Goal: Task Accomplishment & Management: Use online tool/utility

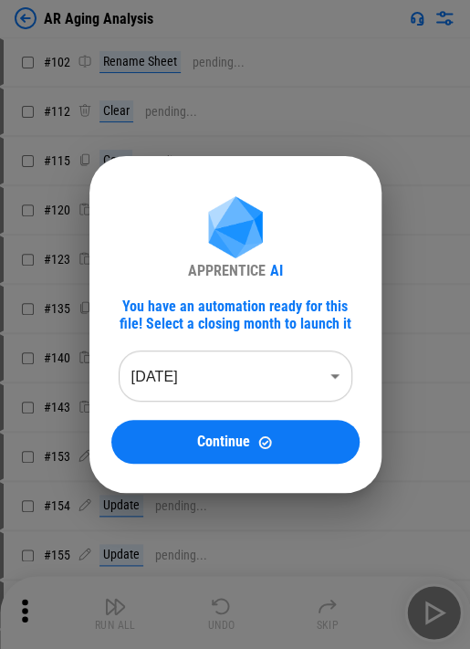
click at [179, 386] on body "AR Aging Analysis # 102 Rename Sheet pending... # 112 Clear pending... # 115 Co…" at bounding box center [235, 324] width 470 height 649
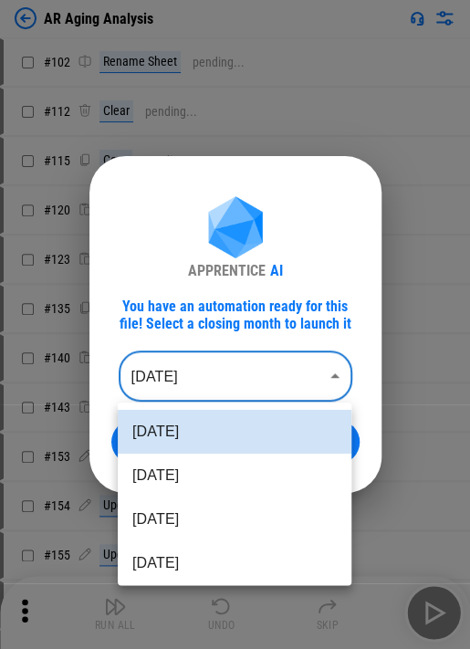
click at [196, 528] on li "Jun 2025" at bounding box center [235, 520] width 234 height 44
type input "********"
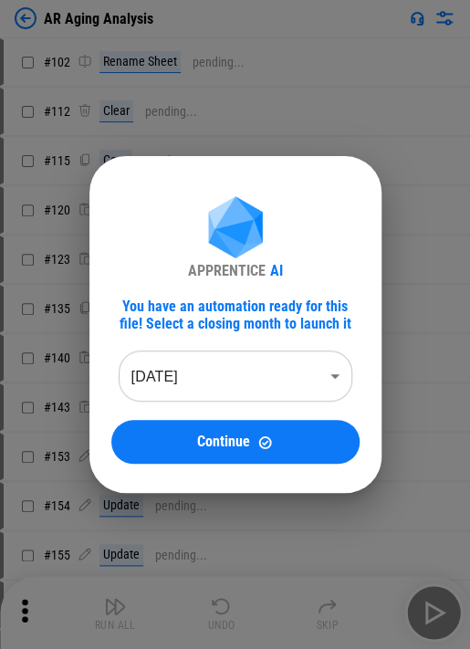
click at [209, 442] on span "Continue" at bounding box center [223, 442] width 53 height 15
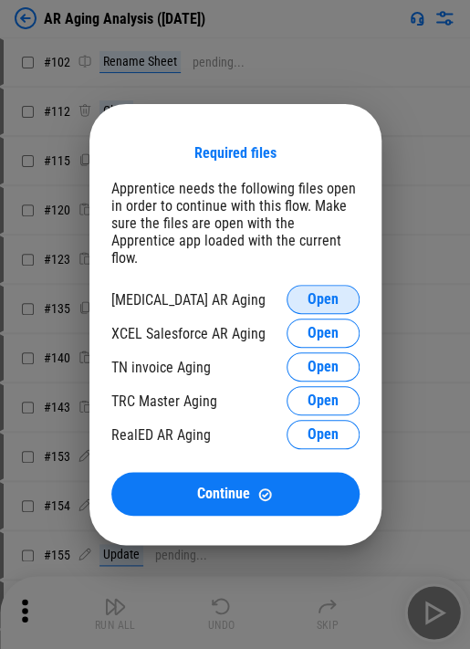
click at [297, 299] on button "Open" at bounding box center [323, 299] width 73 height 29
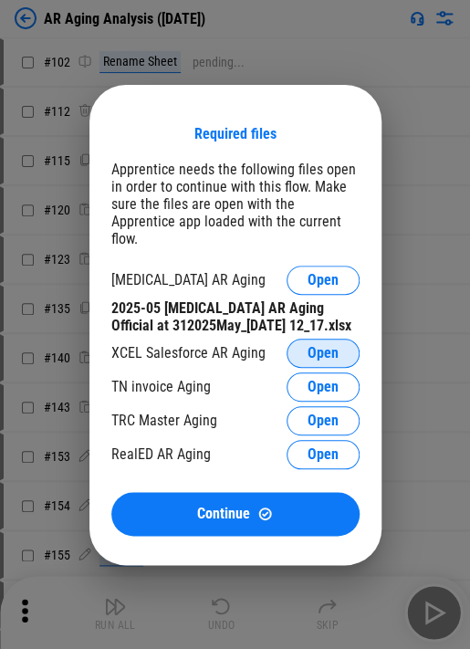
click at [297, 354] on button "Open" at bounding box center [323, 353] width 73 height 29
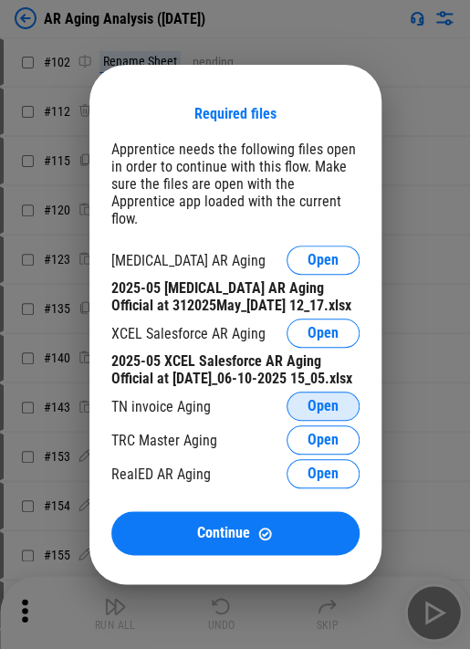
click at [297, 396] on button "Open" at bounding box center [323, 406] width 73 height 29
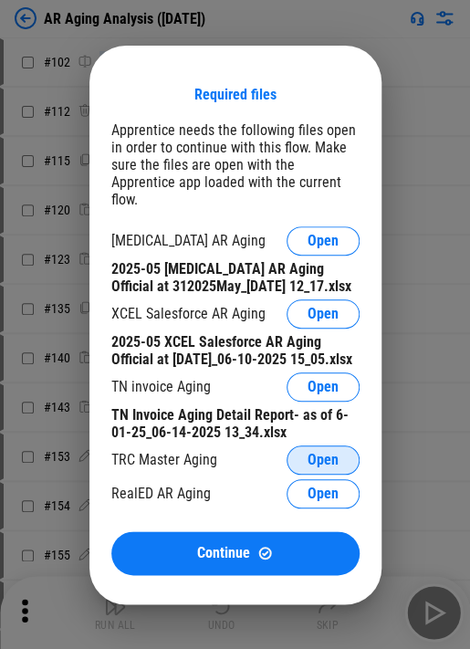
click at [297, 448] on button "Open" at bounding box center [323, 460] width 73 height 29
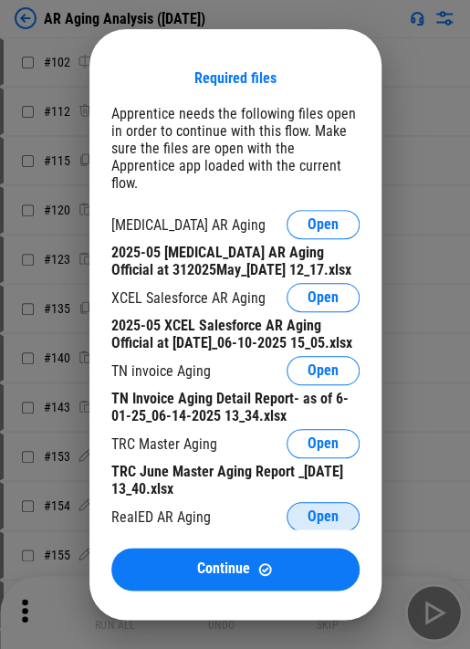
click at [297, 511] on button "Open" at bounding box center [323, 516] width 73 height 29
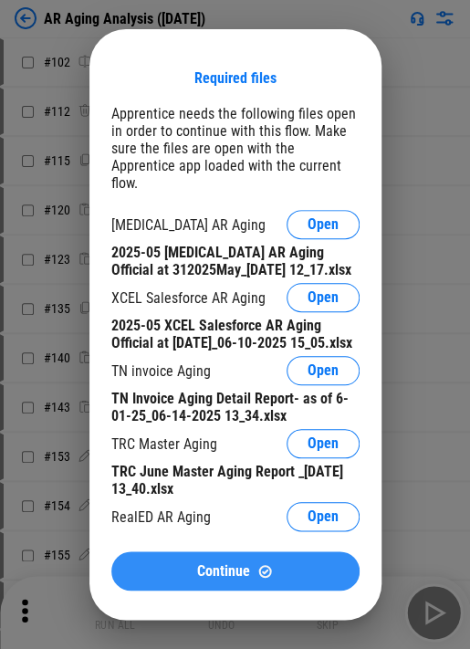
scroll to position [46, 0]
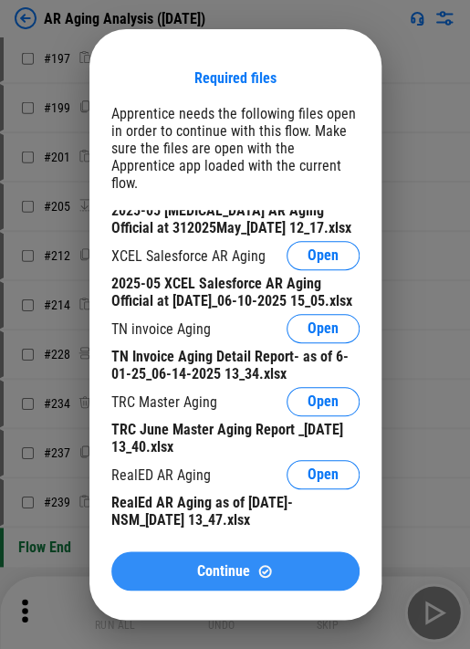
click at [231, 576] on span "Continue" at bounding box center [223, 571] width 53 height 15
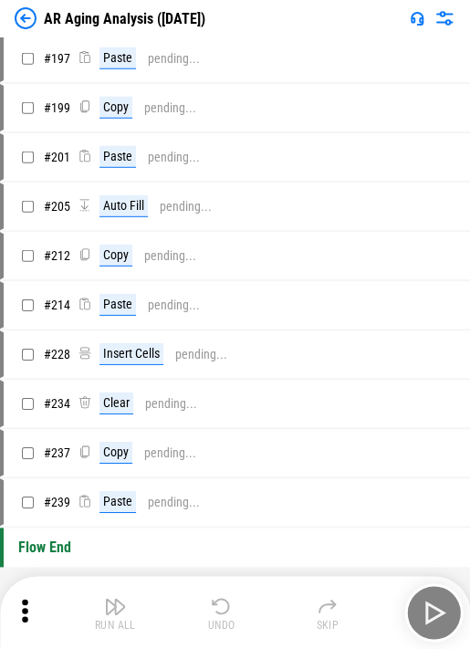
scroll to position [1083, 0]
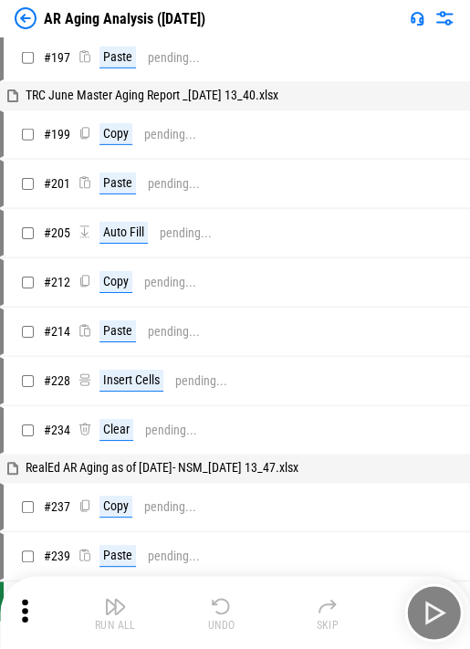
click at [297, 603] on div "Run All Undo Skip" at bounding box center [237, 613] width 452 height 58
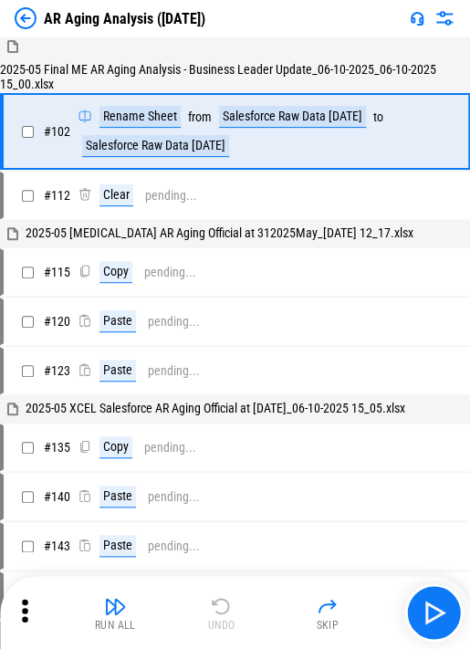
scroll to position [0, 0]
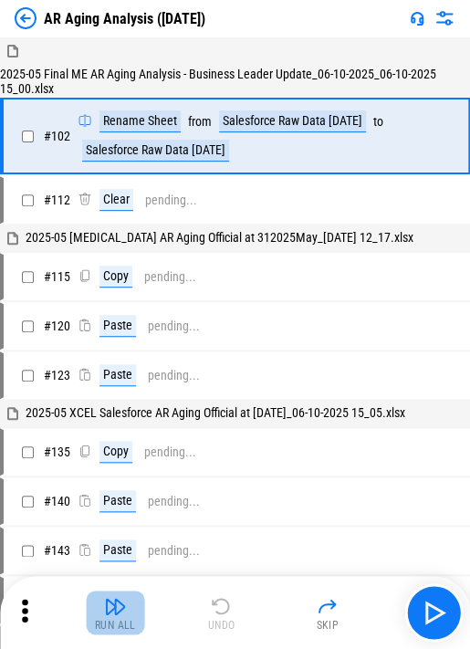
click at [101, 614] on button "Run All" at bounding box center [115, 613] width 58 height 44
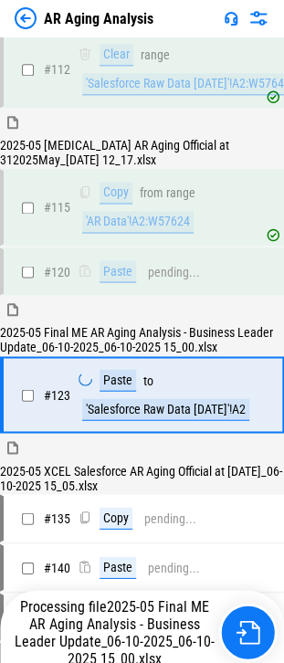
scroll to position [238, 0]
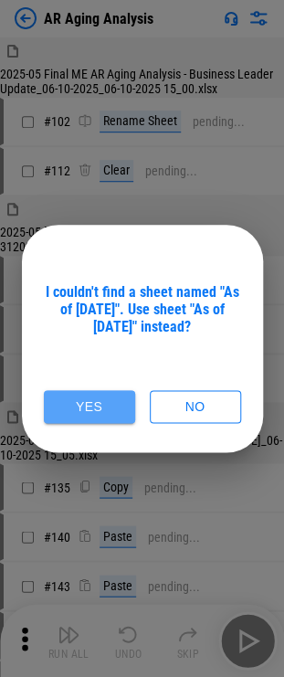
click at [97, 411] on button "Yes" at bounding box center [89, 407] width 91 height 34
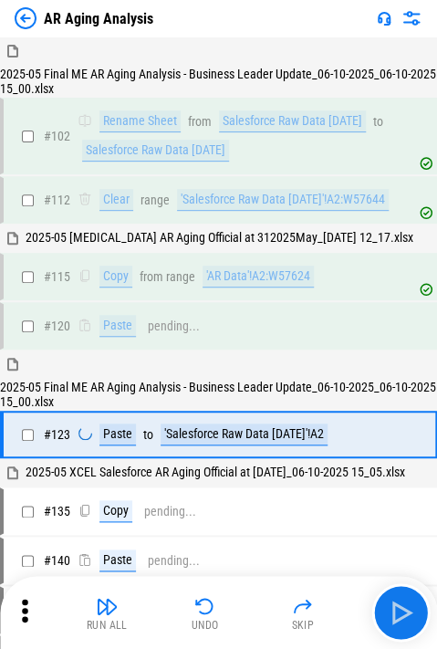
click at [126, 7] on div "AR Aging Analysis" at bounding box center [84, 18] width 139 height 22
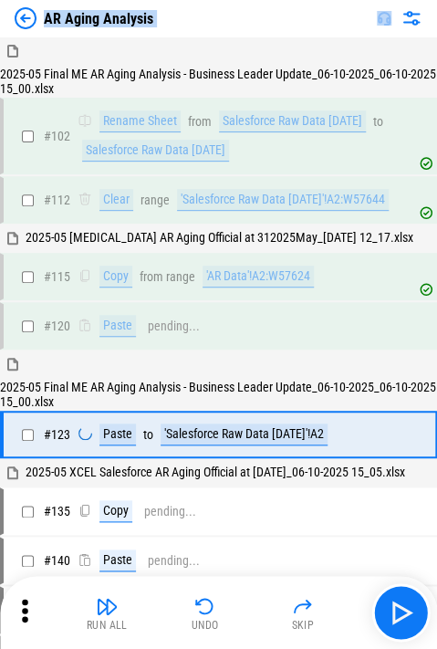
click at [126, 7] on div "AR Aging Analysis" at bounding box center [84, 18] width 139 height 22
copy div "AR Aging Analysis"
click at [35, 26] on img at bounding box center [26, 18] width 22 height 22
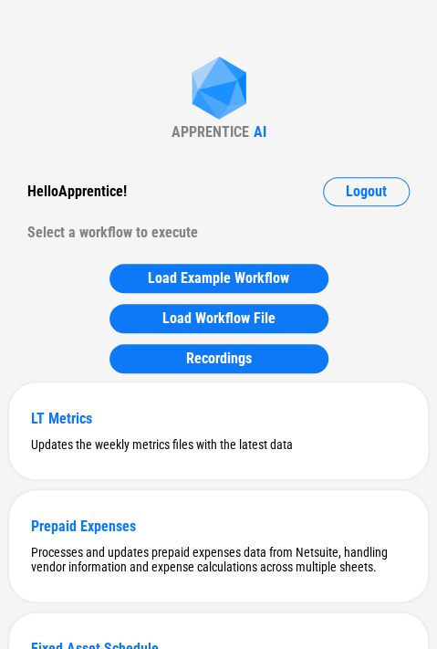
scroll to position [8387, 0]
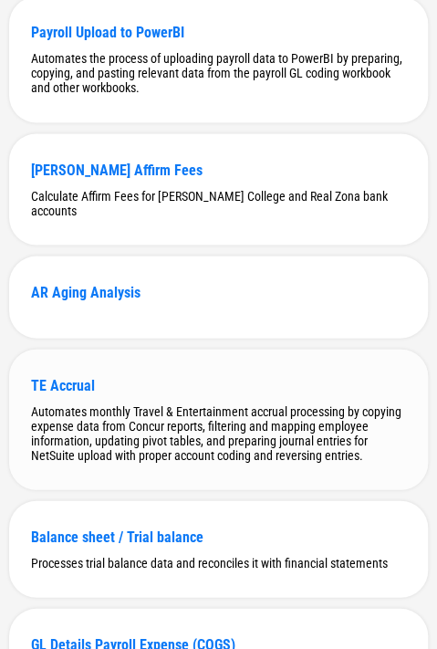
click at [205, 387] on div "TE Accrual Automates monthly Travel & Entertainment accrual processing by copyi…" at bounding box center [218, 419] width 419 height 141
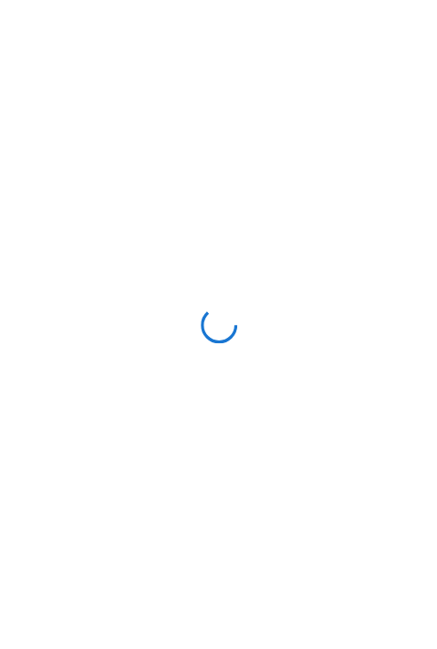
scroll to position [0, 0]
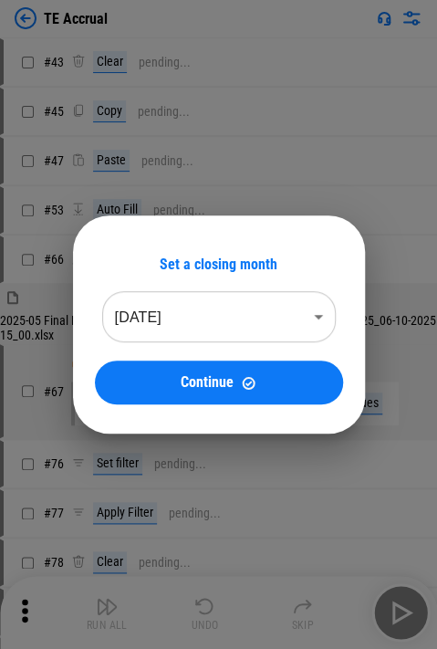
click at [102, 40] on div "Set a closing month Aug 2025 ******** ​ Continue" at bounding box center [218, 324] width 437 height 649
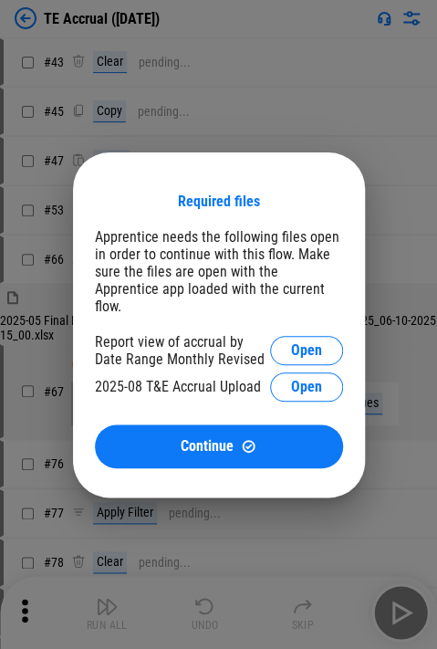
click at [37, 27] on div "Required files Apprentice needs the following files open in order to continue w…" at bounding box center [218, 324] width 437 height 649
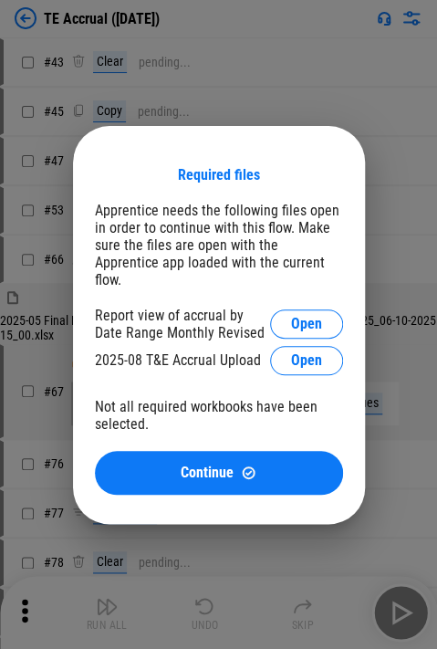
click at [27, 24] on div "Required files Apprentice needs the following files open in order to continue w…" at bounding box center [218, 324] width 437 height 649
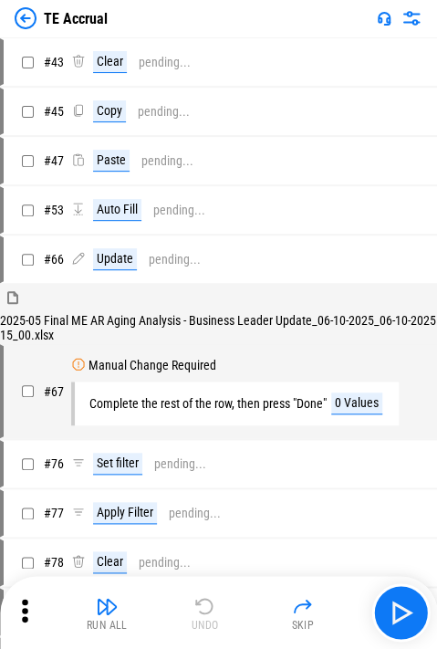
click at [43, 16] on div "TE Accrual" at bounding box center [61, 18] width 93 height 22
click at [35, 16] on img at bounding box center [26, 18] width 22 height 22
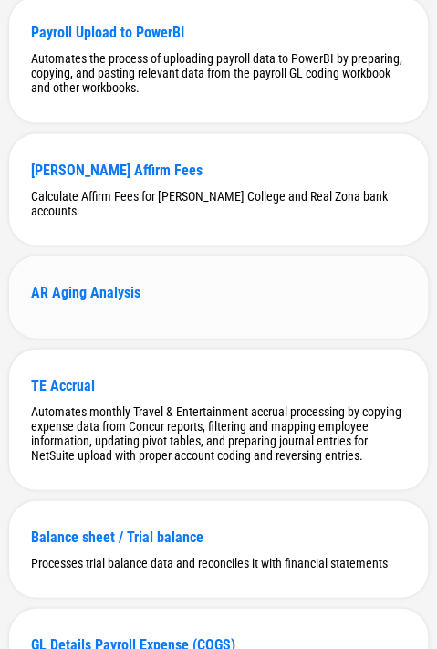
click at [108, 314] on div "AR Aging Analysis" at bounding box center [218, 297] width 419 height 82
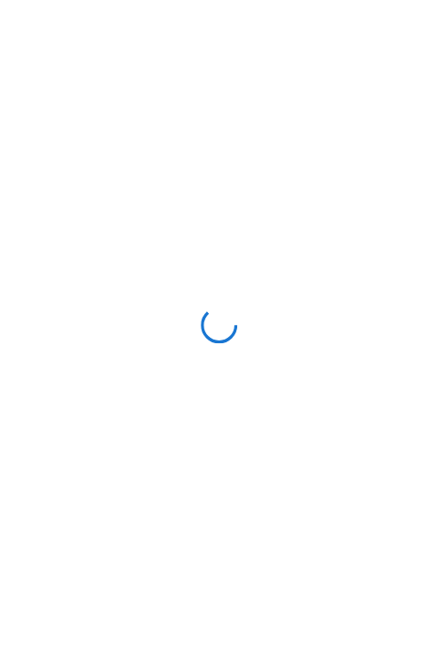
scroll to position [0, 0]
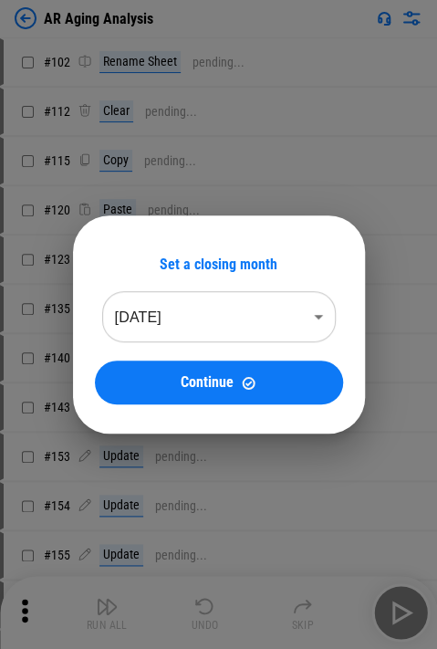
click at [184, 327] on body "AR Aging Analysis # 102 Rename Sheet pending... # 112 Clear pending... # 115 Co…" at bounding box center [218, 324] width 437 height 649
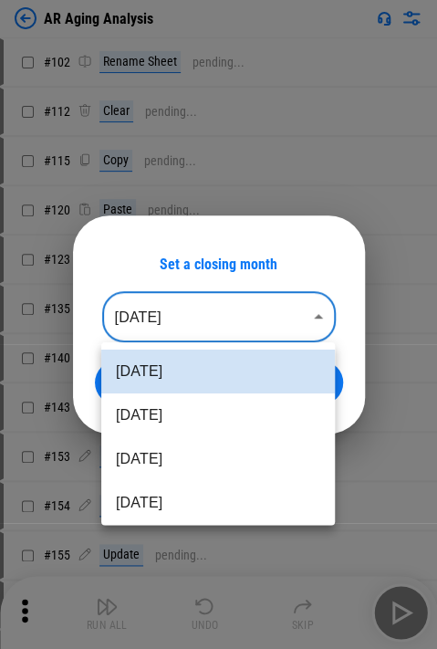
click at [152, 484] on li "[DATE]" at bounding box center [218, 503] width 234 height 44
type input "********"
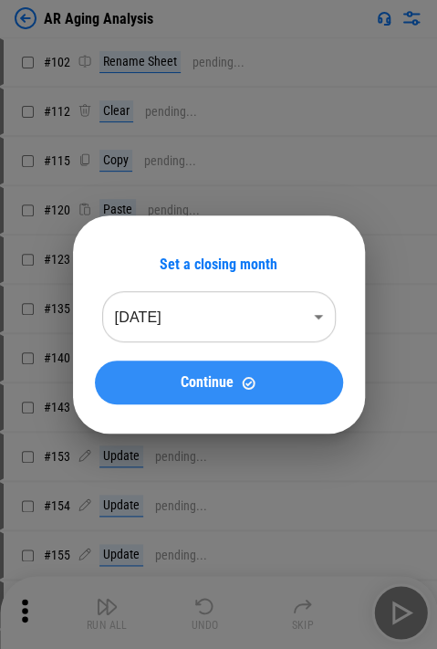
click at [181, 393] on button "Continue" at bounding box center [219, 383] width 248 height 44
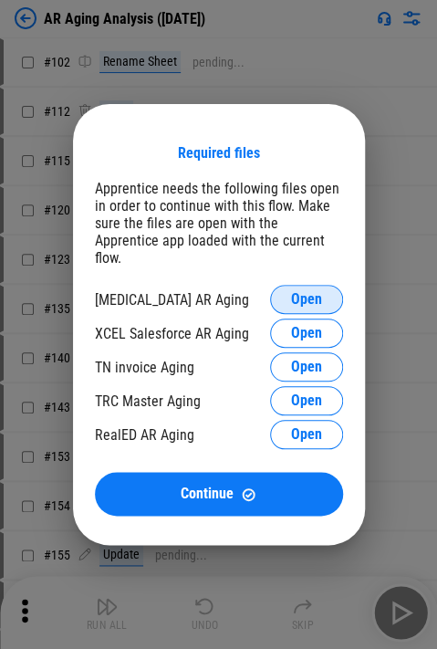
click at [308, 292] on span "Open" at bounding box center [306, 299] width 31 height 15
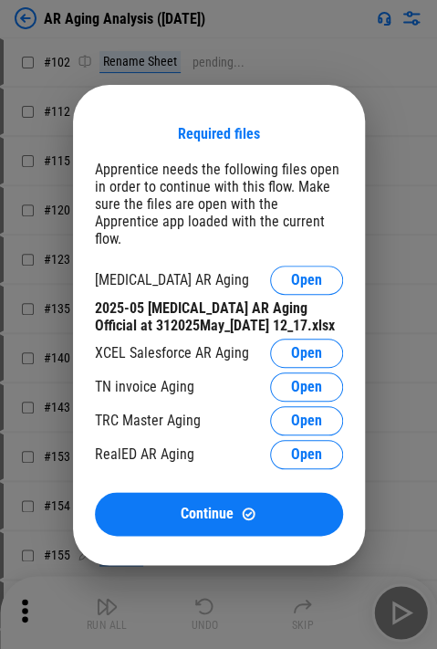
click at [290, 339] on button "Open" at bounding box center [306, 353] width 73 height 29
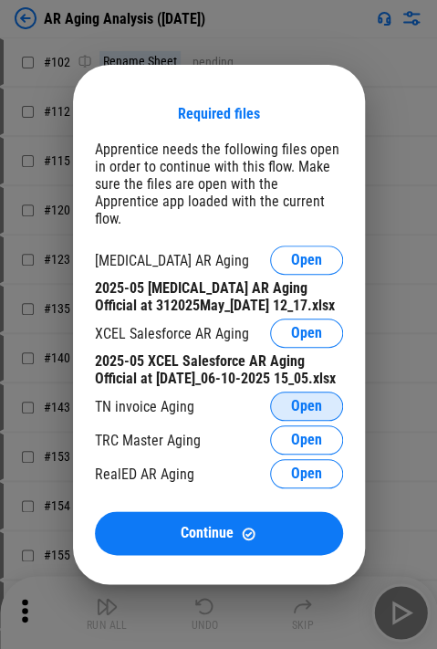
click at [296, 403] on span "Open" at bounding box center [306, 406] width 31 height 15
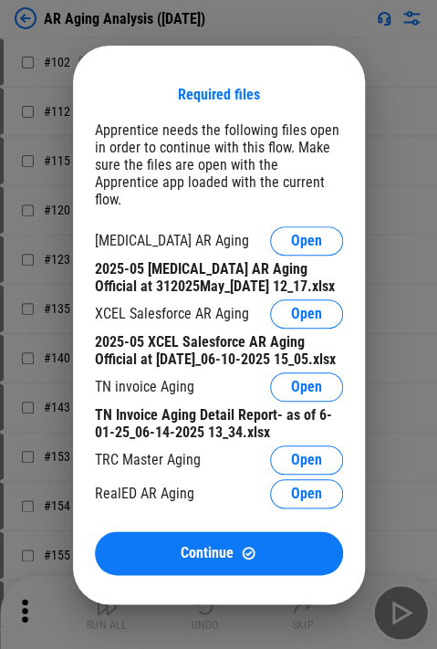
click at [289, 451] on button "Open" at bounding box center [306, 460] width 73 height 29
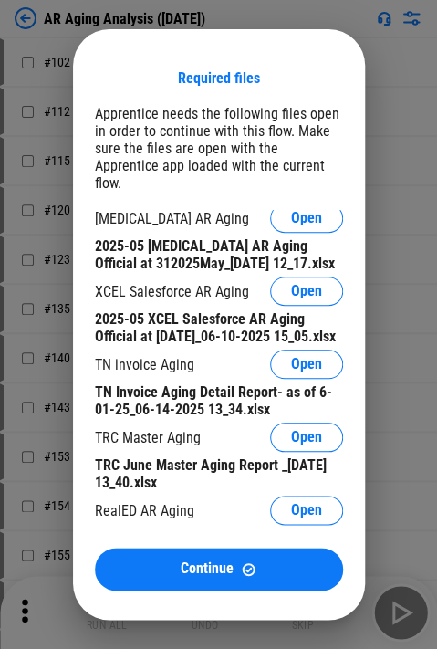
scroll to position [9, 0]
click at [270, 516] on button "Open" at bounding box center [306, 510] width 73 height 29
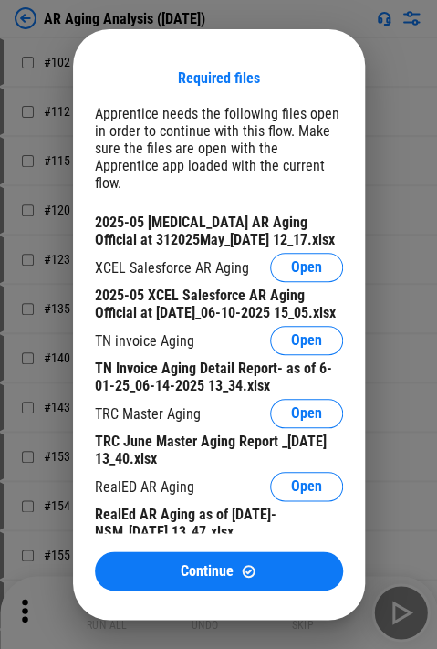
scroll to position [46, 0]
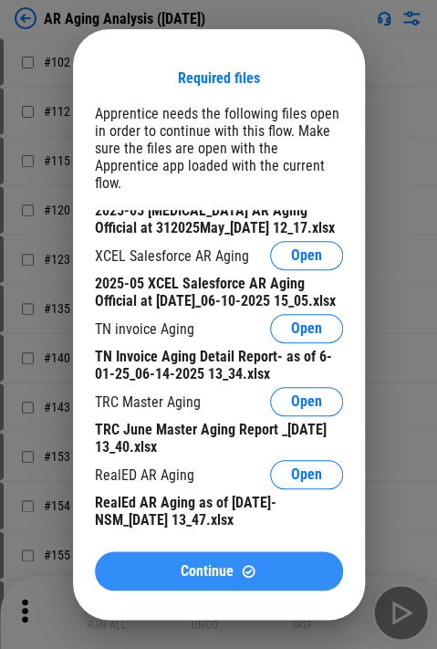
click at [205, 586] on button "Continue" at bounding box center [219, 571] width 248 height 39
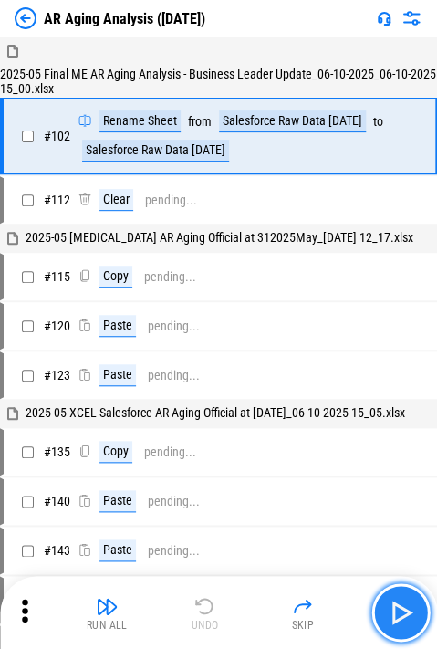
click at [386, 607] on img "button" at bounding box center [400, 612] width 29 height 29
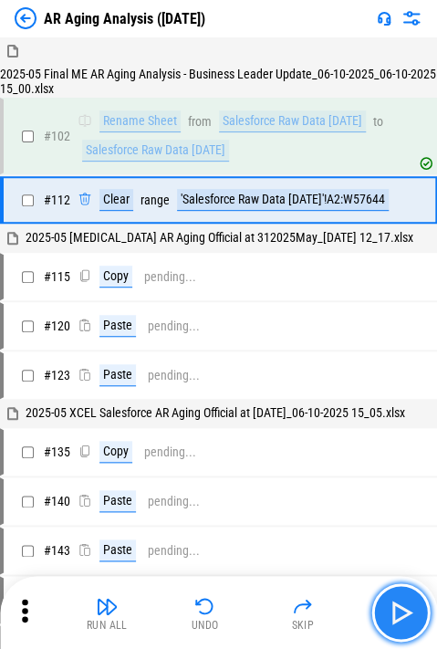
click at [389, 608] on img "button" at bounding box center [400, 612] width 29 height 29
click at [380, 605] on button "button" at bounding box center [401, 613] width 58 height 58
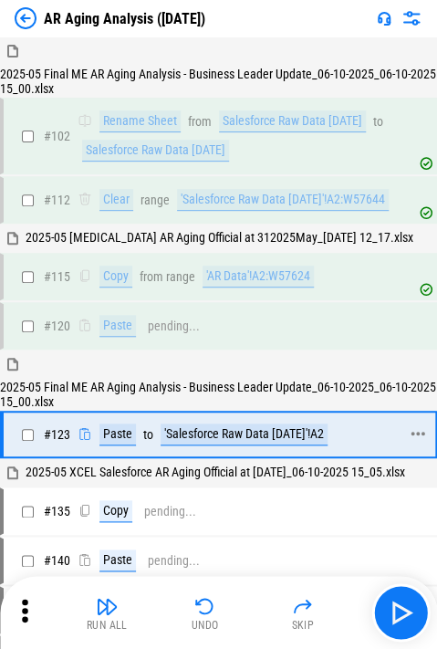
click at [274, 446] on div "'Salesforce Raw Data [DATE]'!A2" at bounding box center [244, 435] width 167 height 22
click at [387, 590] on button "button" at bounding box center [401, 613] width 58 height 58
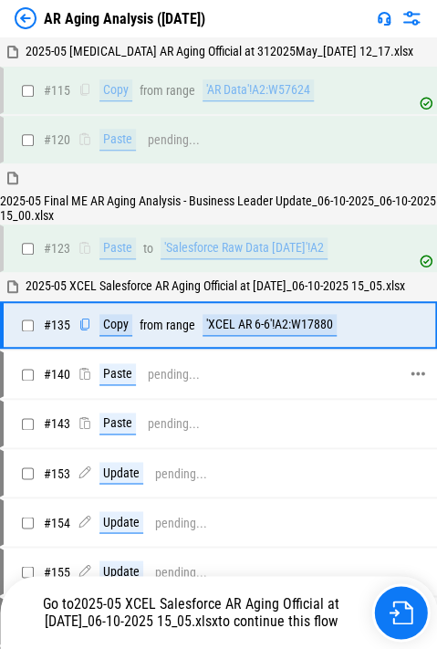
scroll to position [216, 0]
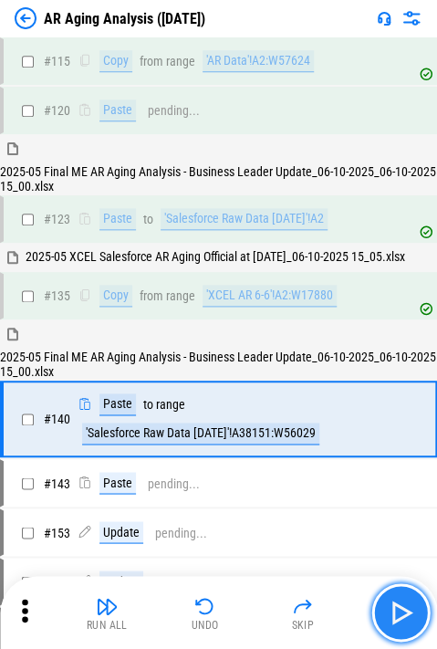
click at [396, 612] on img "button" at bounding box center [400, 612] width 29 height 29
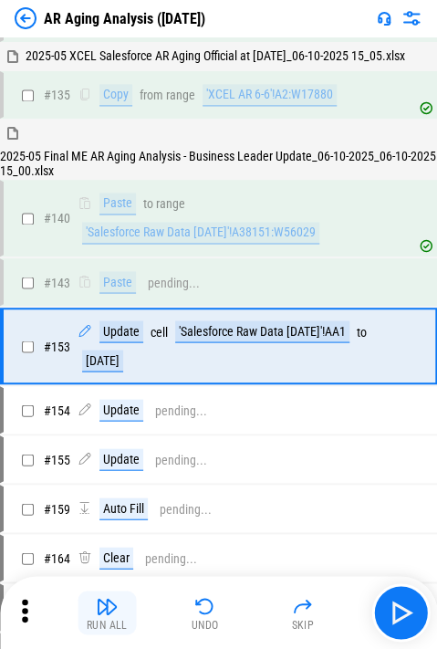
scroll to position [467, 0]
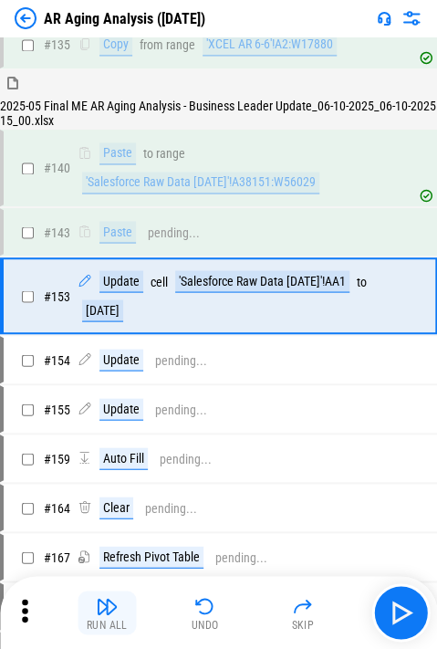
click at [102, 612] on img "button" at bounding box center [107, 606] width 22 height 22
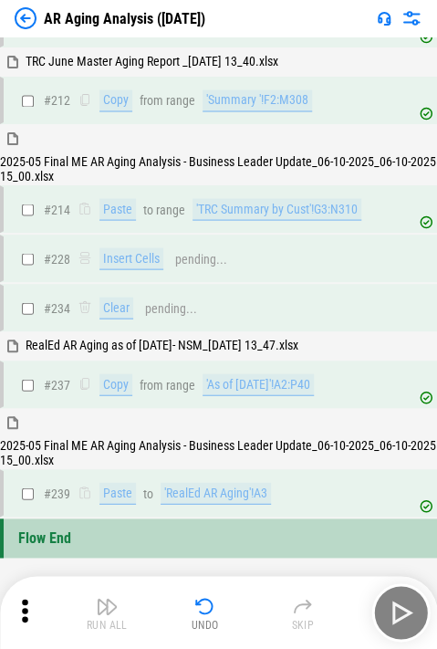
scroll to position [1934, 0]
click at [141, 502] on div "Paste to 'RealEd AR Aging'!A3" at bounding box center [177, 493] width 198 height 22
click at [164, 500] on div "'RealEd AR Aging'!A3" at bounding box center [216, 493] width 111 height 22
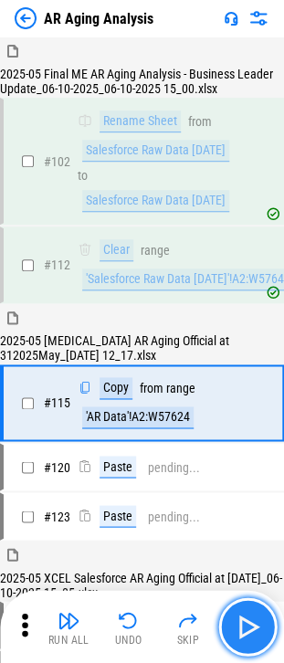
click at [237, 624] on img "button" at bounding box center [247, 626] width 29 height 29
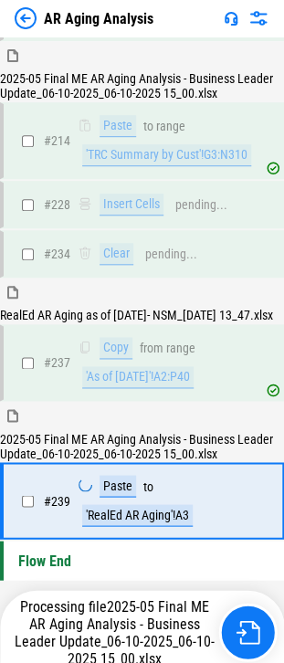
scroll to position [2594, 0]
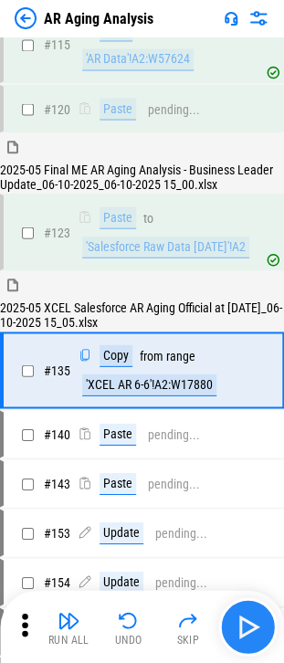
scroll to position [376, 0]
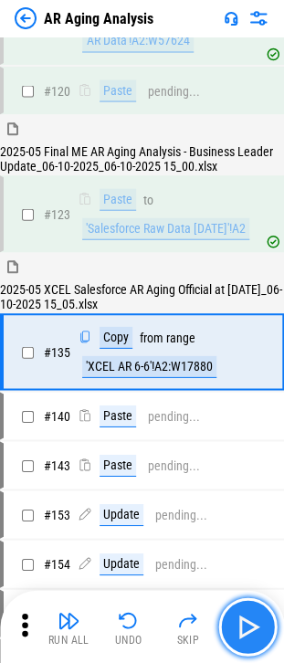
click at [239, 616] on img "button" at bounding box center [247, 626] width 29 height 29
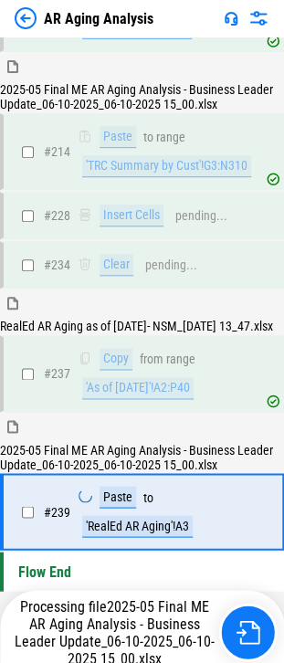
scroll to position [2594, 0]
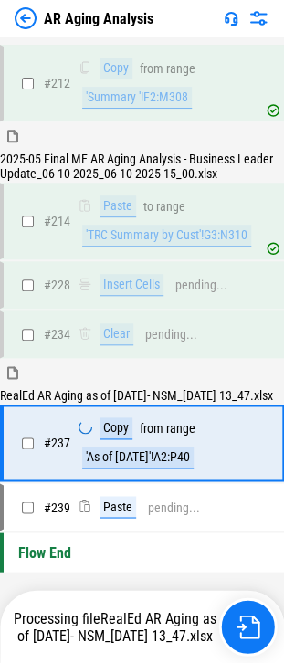
scroll to position [2504, 0]
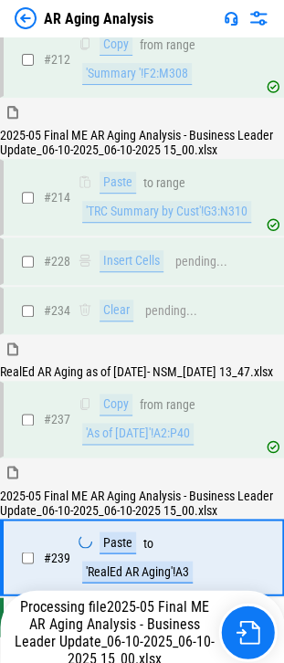
scroll to position [2594, 0]
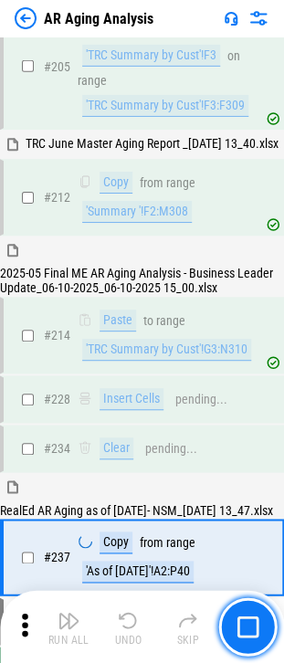
scroll to position [2475, 0]
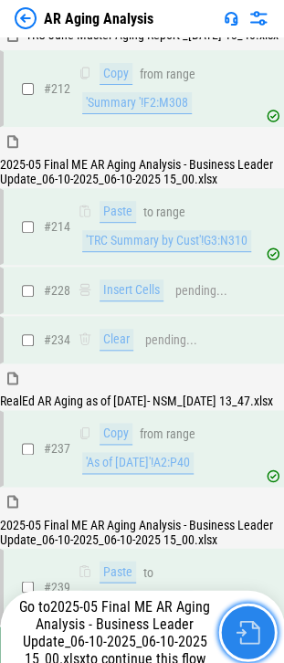
click at [255, 627] on img "button" at bounding box center [248, 632] width 24 height 24
